Goal: Use online tool/utility: Utilize a website feature to perform a specific function

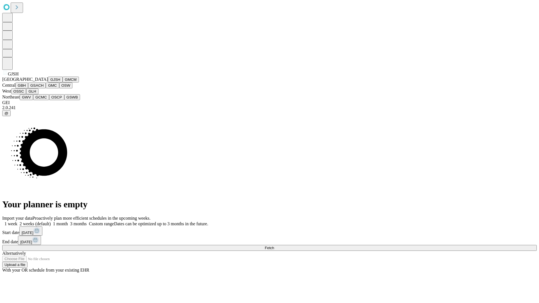
click at [48, 83] on button "GJSH" at bounding box center [55, 80] width 15 height 6
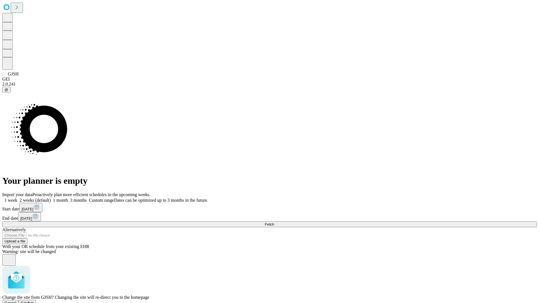
click at [34, 301] on span "Confirm" at bounding box center [27, 303] width 13 height 4
click at [51, 198] on label "2 weeks (default)" at bounding box center [33, 200] width 33 height 5
click at [274, 222] on span "Fetch" at bounding box center [269, 224] width 9 height 4
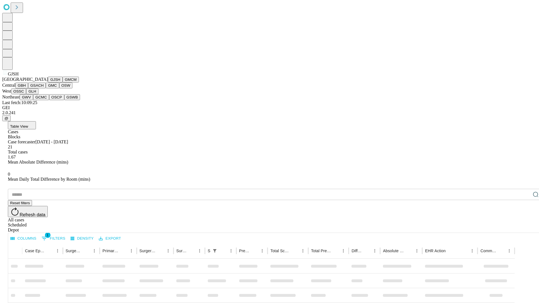
click at [63, 83] on button "GMCM" at bounding box center [71, 80] width 16 height 6
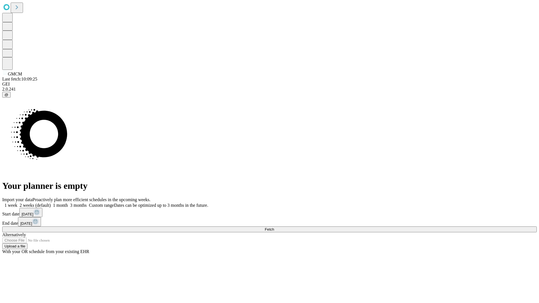
click at [51, 203] on label "2 weeks (default)" at bounding box center [33, 205] width 33 height 5
click at [274, 227] on span "Fetch" at bounding box center [269, 229] width 9 height 4
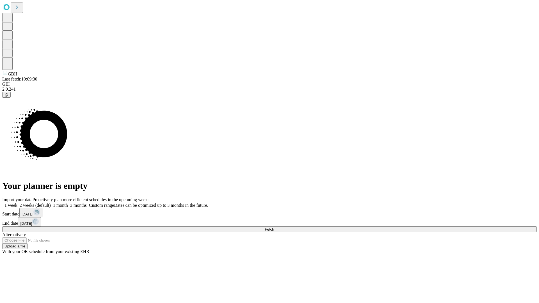
click at [51, 203] on label "2 weeks (default)" at bounding box center [33, 205] width 33 height 5
click at [274, 227] on span "Fetch" at bounding box center [269, 229] width 9 height 4
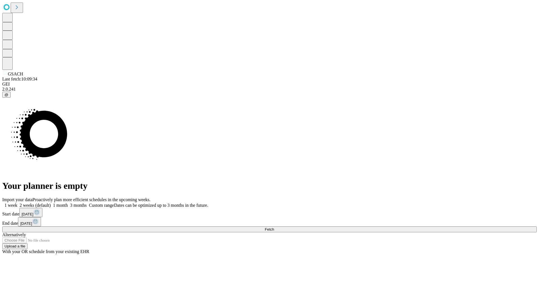
click at [51, 203] on label "2 weeks (default)" at bounding box center [33, 205] width 33 height 5
click at [274, 227] on span "Fetch" at bounding box center [269, 229] width 9 height 4
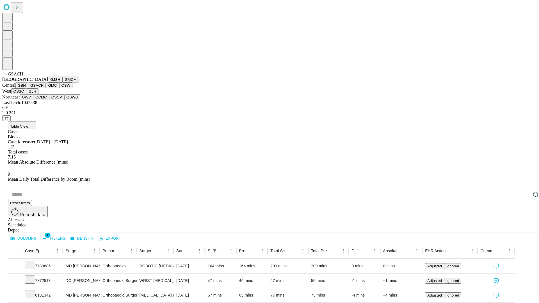
click at [46, 88] on button "GMC" at bounding box center [52, 86] width 13 height 6
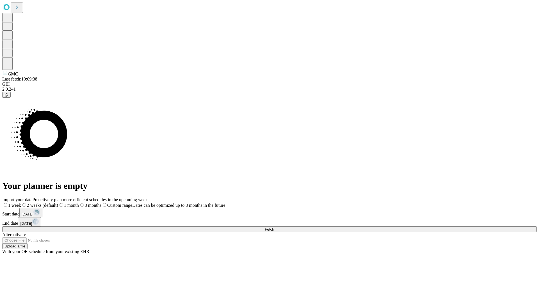
click at [58, 203] on label "2 weeks (default)" at bounding box center [39, 205] width 37 height 5
click at [274, 227] on span "Fetch" at bounding box center [269, 229] width 9 height 4
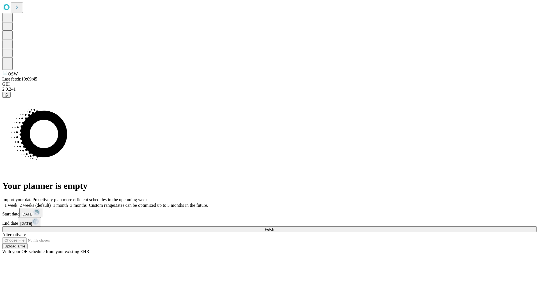
click at [274, 227] on span "Fetch" at bounding box center [269, 229] width 9 height 4
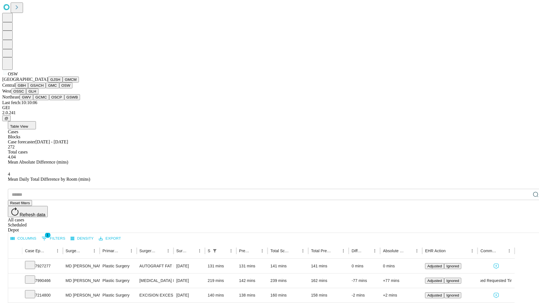
click at [26, 94] on button "OSSC" at bounding box center [18, 91] width 15 height 6
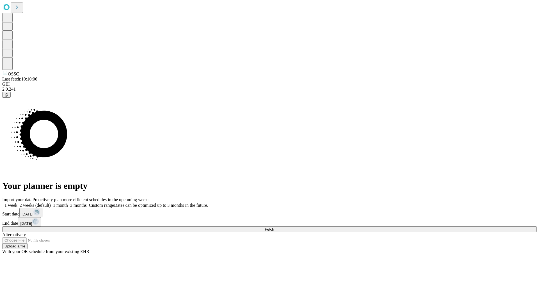
click at [274, 227] on span "Fetch" at bounding box center [269, 229] width 9 height 4
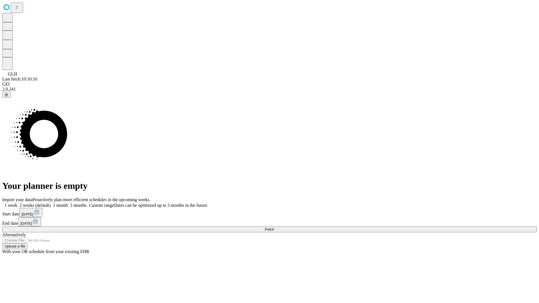
click at [51, 203] on label "2 weeks (default)" at bounding box center [33, 205] width 33 height 5
click at [274, 227] on span "Fetch" at bounding box center [269, 229] width 9 height 4
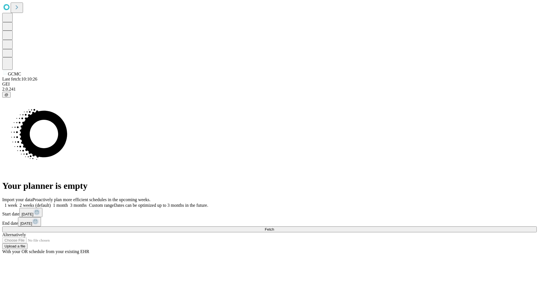
click at [51, 203] on label "2 weeks (default)" at bounding box center [33, 205] width 33 height 5
click at [274, 227] on span "Fetch" at bounding box center [269, 229] width 9 height 4
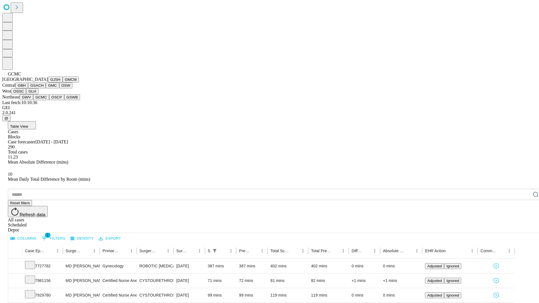
click at [49, 100] on button "OSCP" at bounding box center [56, 97] width 15 height 6
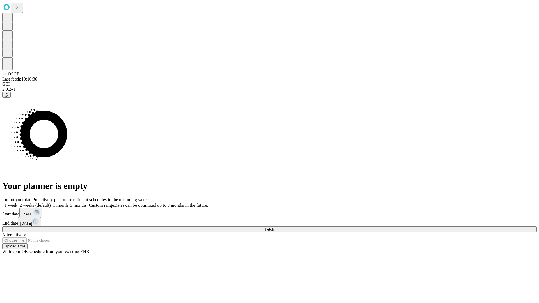
click at [51, 203] on label "2 weeks (default)" at bounding box center [33, 205] width 33 height 5
click at [274, 227] on span "Fetch" at bounding box center [269, 229] width 9 height 4
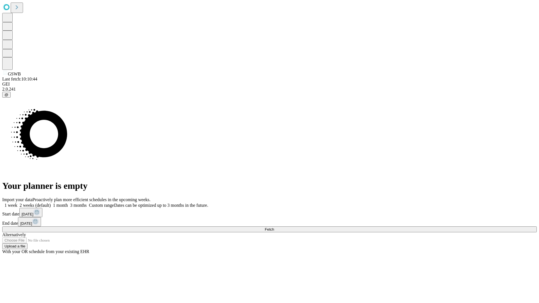
click at [51, 203] on label "2 weeks (default)" at bounding box center [33, 205] width 33 height 5
click at [274, 227] on span "Fetch" at bounding box center [269, 229] width 9 height 4
